Goal: Task Accomplishment & Management: Manage account settings

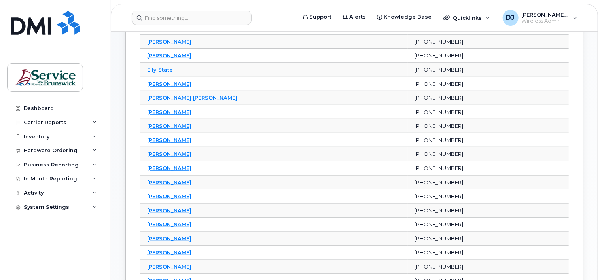
scroll to position [198, 0]
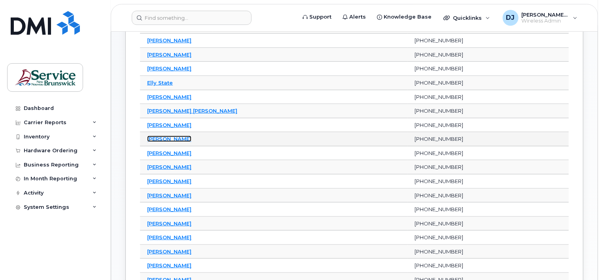
click at [166, 136] on link "Helen Eziukwu" at bounding box center [169, 139] width 44 height 6
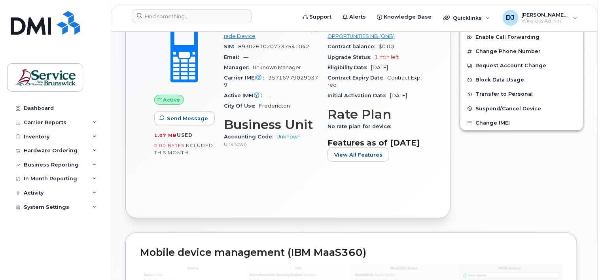
scroll to position [237, 0]
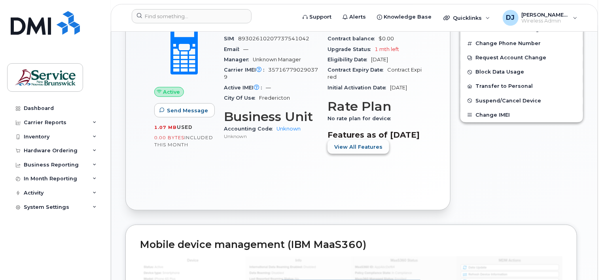
click at [362, 151] on span "View All Features" at bounding box center [358, 147] width 48 height 8
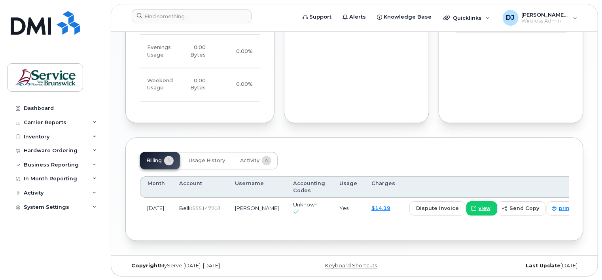
scroll to position [834, 0]
click at [479, 206] on span "view" at bounding box center [485, 207] width 12 height 7
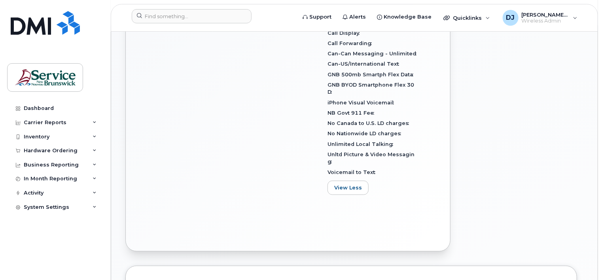
scroll to position [122, 0]
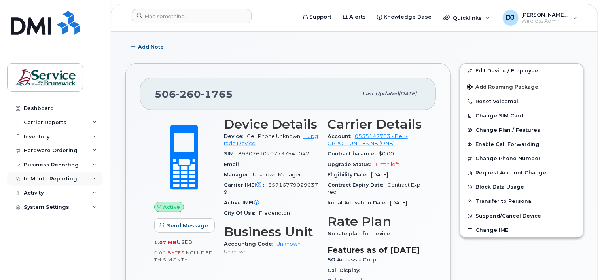
click at [93, 176] on div "In Month Reporting" at bounding box center [55, 179] width 96 height 14
click at [95, 237] on icon at bounding box center [95, 239] width 4 height 4
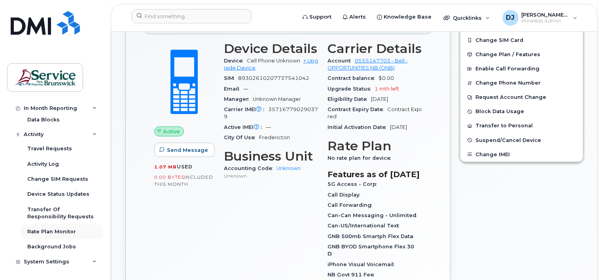
scroll to position [201, 0]
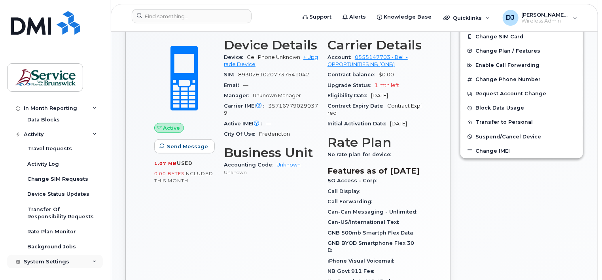
click at [88, 259] on div "System Settings" at bounding box center [55, 262] width 96 height 14
click at [93, 259] on div "System Settings" at bounding box center [55, 262] width 96 height 14
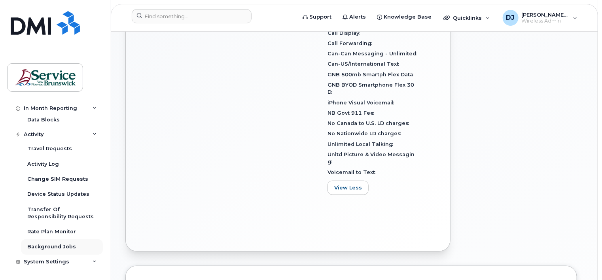
scroll to position [0, 0]
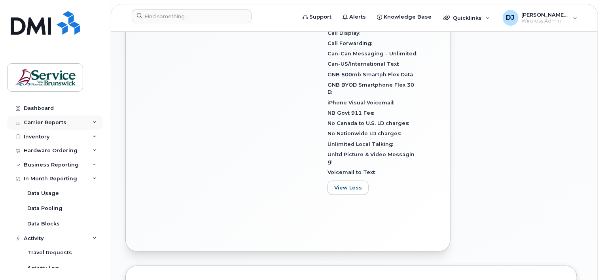
click at [93, 122] on icon at bounding box center [95, 123] width 4 height 4
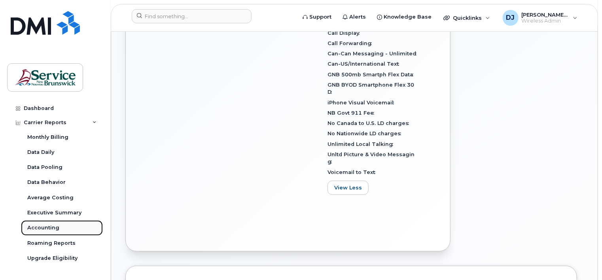
click at [40, 228] on div "Accounting" at bounding box center [43, 227] width 32 height 7
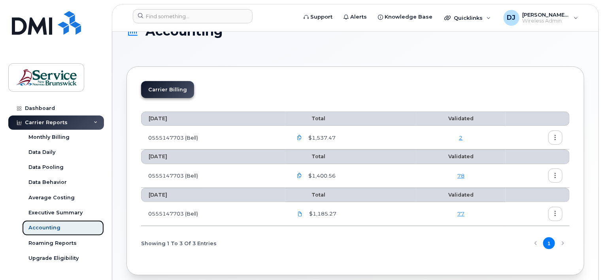
scroll to position [40, 0]
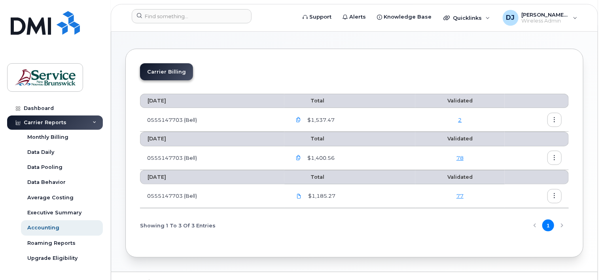
click at [460, 119] on link "2" at bounding box center [460, 120] width 4 height 6
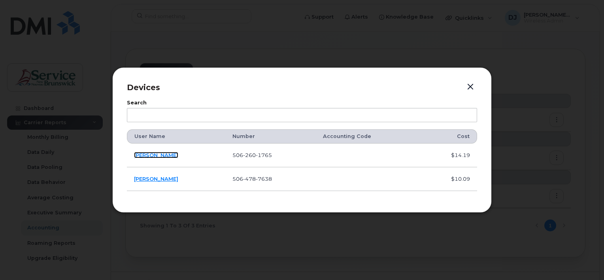
click at [148, 156] on link "[PERSON_NAME]" at bounding box center [156, 155] width 44 height 6
click at [165, 179] on link "[PERSON_NAME]" at bounding box center [156, 179] width 44 height 6
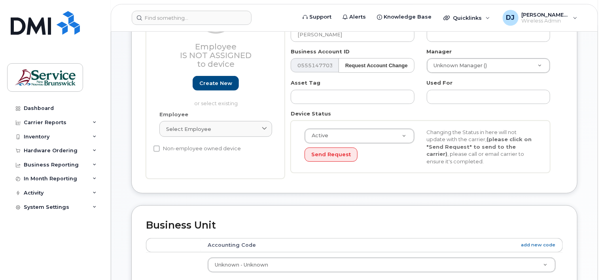
scroll to position [40, 0]
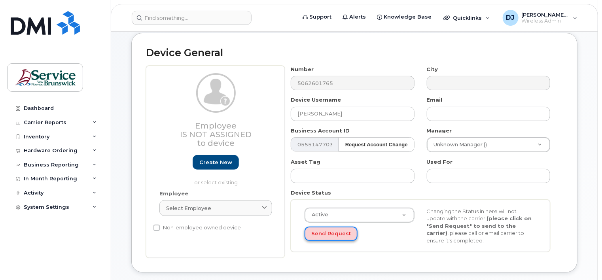
click at [333, 231] on button "Send Request" at bounding box center [331, 234] width 53 height 15
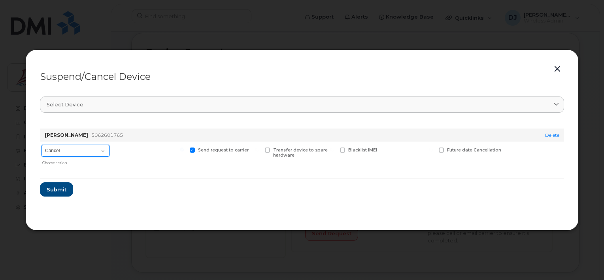
click at [102, 150] on select "Cancel Suspend - Extend Suspension Suspend - Reduced Rate Suspend - Full Rate S…" at bounding box center [76, 151] width 68 height 12
click at [559, 70] on button "button" at bounding box center [558, 69] width 12 height 11
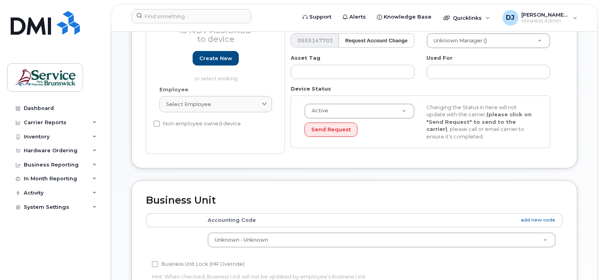
scroll to position [237, 0]
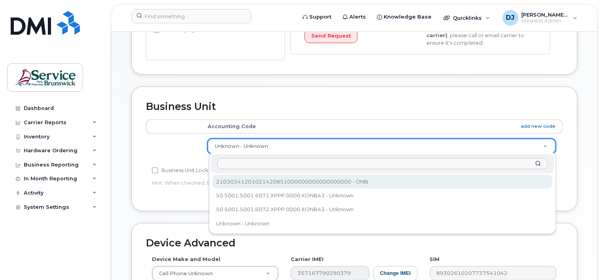
select select "35763712"
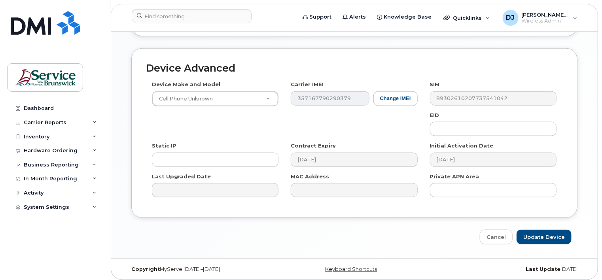
scroll to position [414, 0]
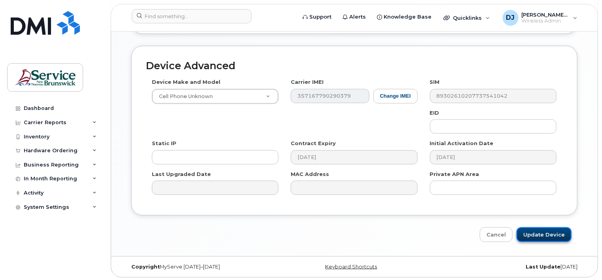
click at [556, 233] on input "Update Device" at bounding box center [544, 234] width 55 height 15
type input "Saving..."
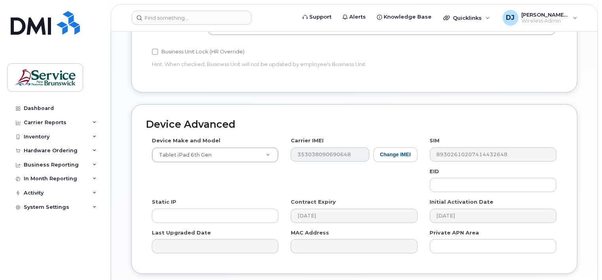
scroll to position [237, 0]
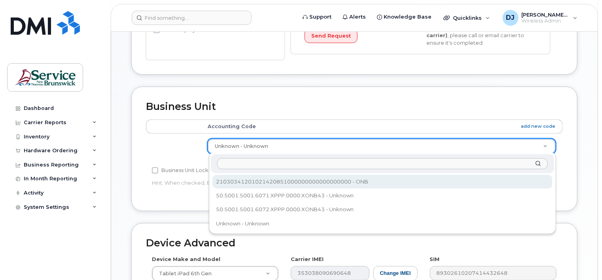
select select "35763712"
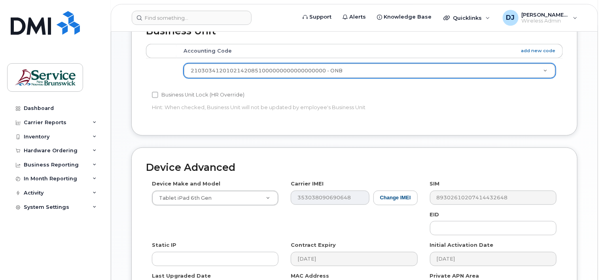
scroll to position [414, 0]
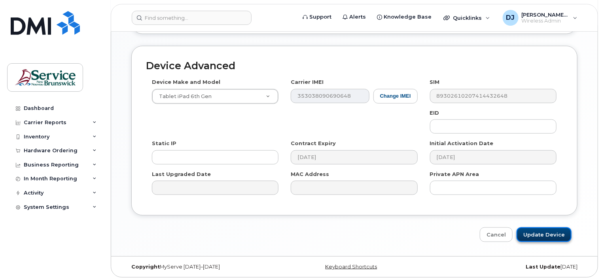
click at [552, 234] on input "Update Device" at bounding box center [544, 234] width 55 height 15
type input "Saving..."
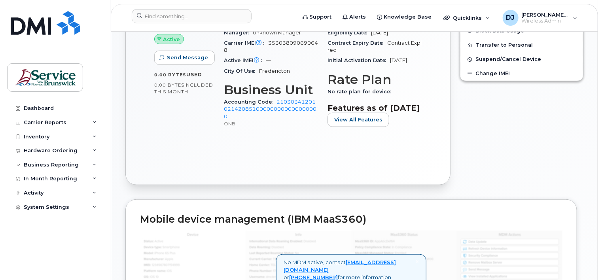
scroll to position [119, 0]
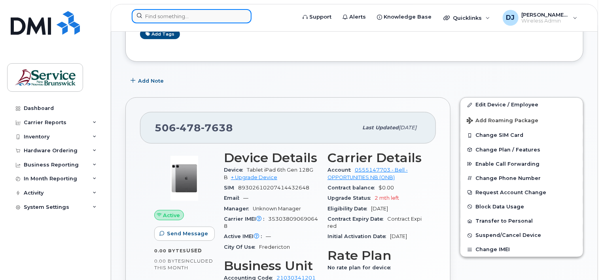
click at [147, 14] on input at bounding box center [192, 16] width 120 height 14
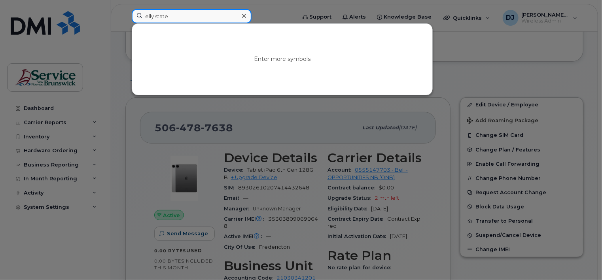
type input "elly state"
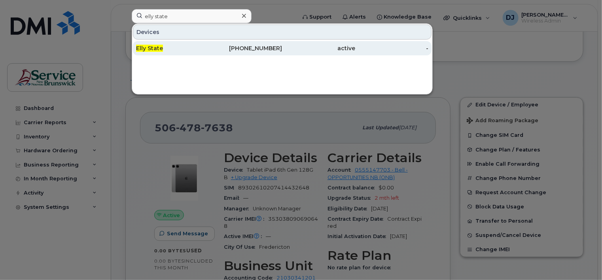
click at [159, 47] on span "Elly State" at bounding box center [149, 48] width 27 height 7
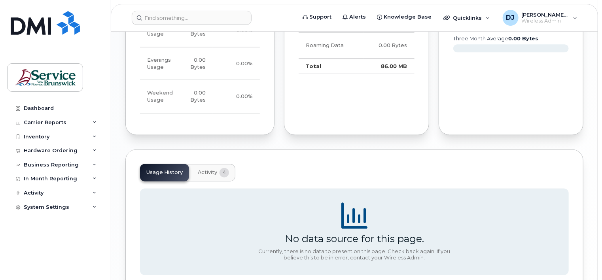
scroll to position [648, 0]
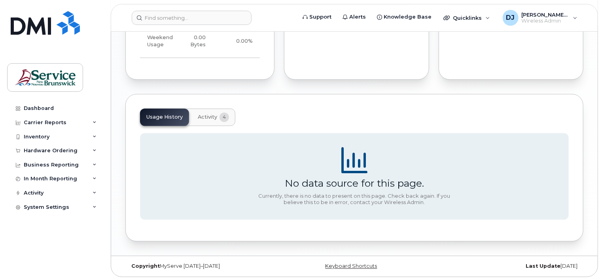
click at [202, 115] on span "Activity" at bounding box center [207, 117] width 19 height 6
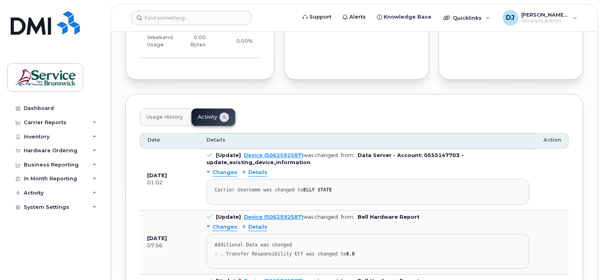
click at [172, 114] on span "Usage History" at bounding box center [164, 117] width 36 height 6
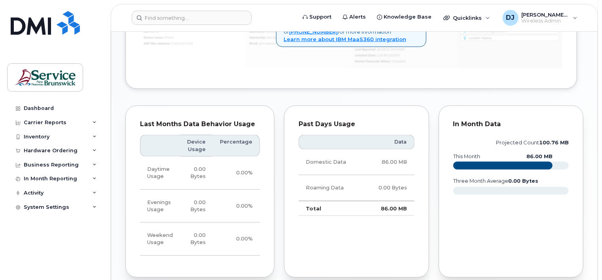
scroll to position [608, 0]
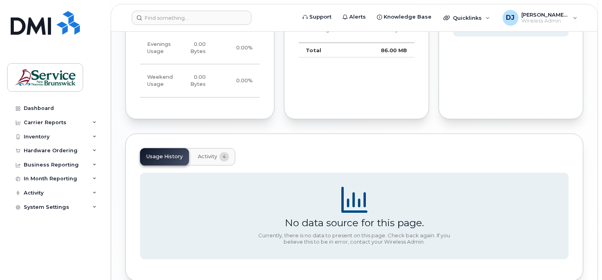
click at [205, 155] on span "Activity" at bounding box center [207, 157] width 19 height 6
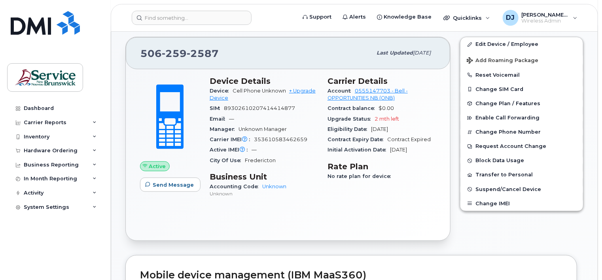
scroll to position [55, 0]
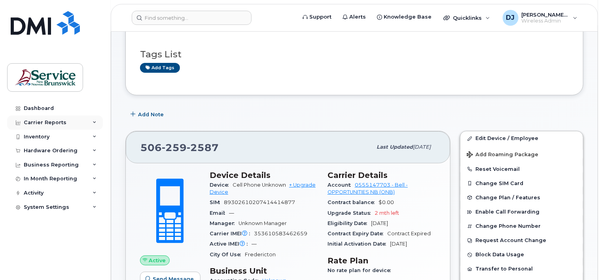
click at [97, 120] on div "Carrier Reports" at bounding box center [55, 122] width 96 height 14
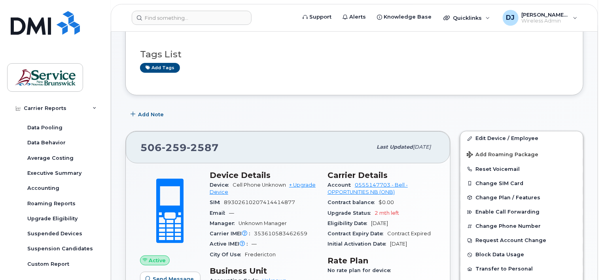
scroll to position [0, 0]
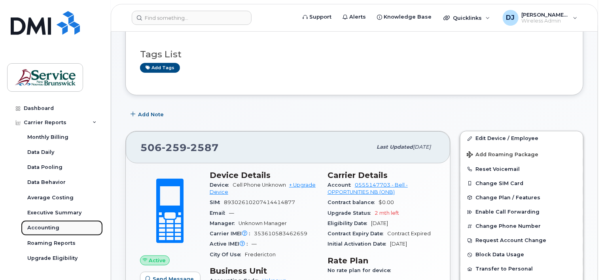
click at [49, 228] on div "Accounting" at bounding box center [43, 227] width 32 height 7
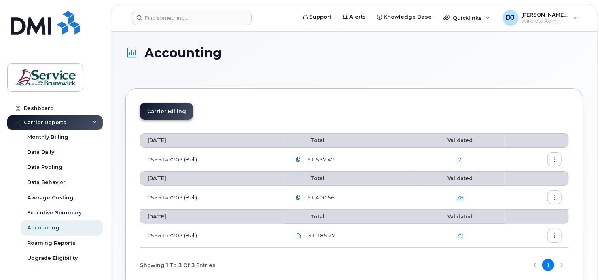
click at [555, 156] on button "button" at bounding box center [554, 159] width 14 height 14
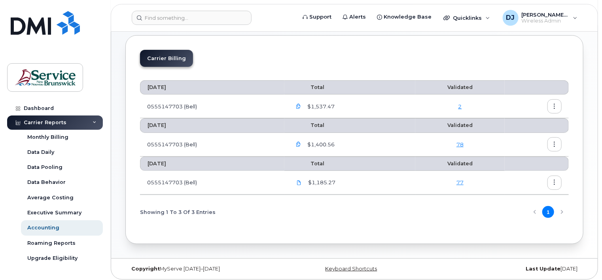
scroll to position [55, 0]
